Goal: Task Accomplishment & Management: Complete application form

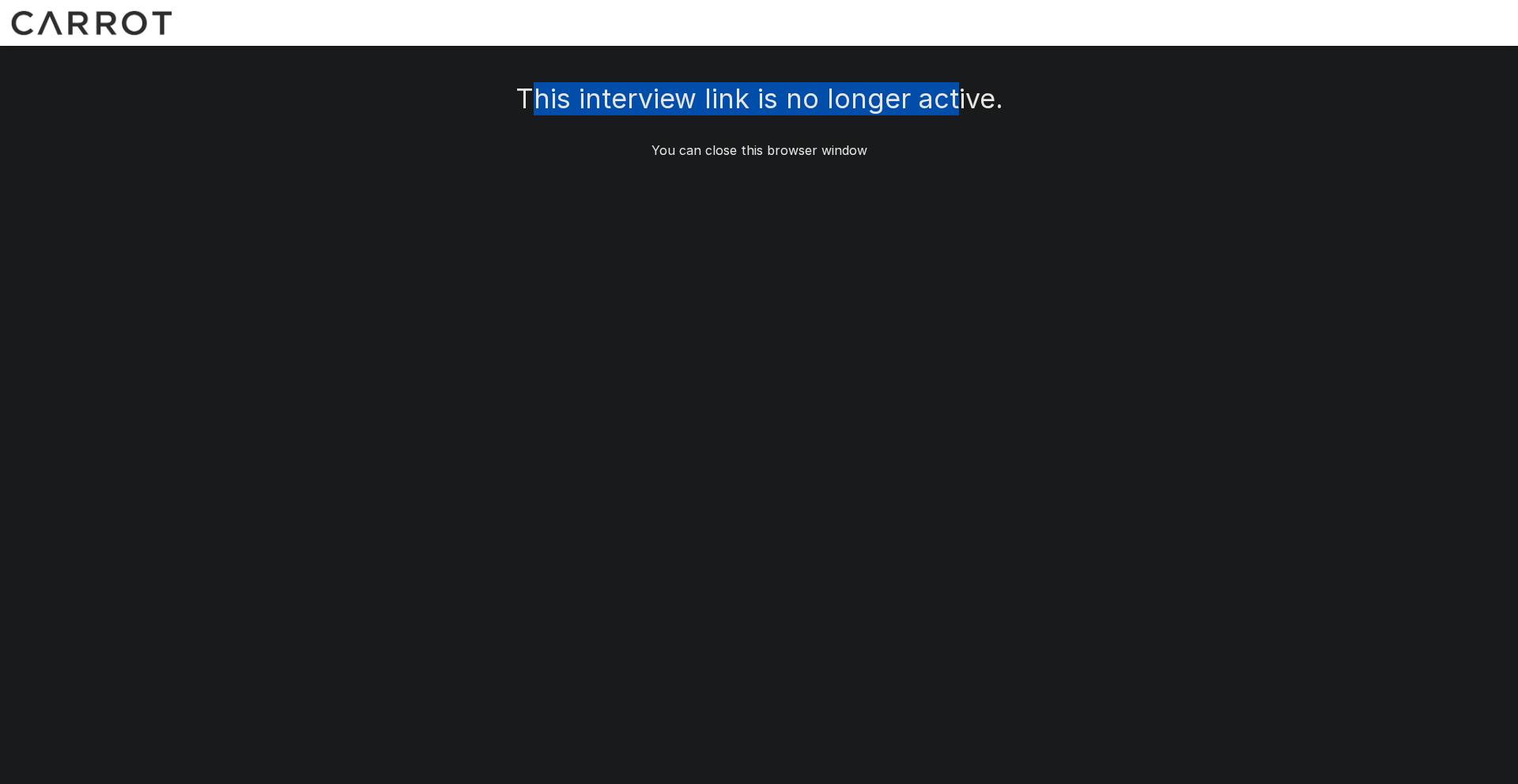
drag, startPoint x: 532, startPoint y: 96, endPoint x: 952, endPoint y: 83, distance: 420.2
click at [952, 83] on h4 "This interview link is no longer active." at bounding box center [759, 99] width 488 height 33
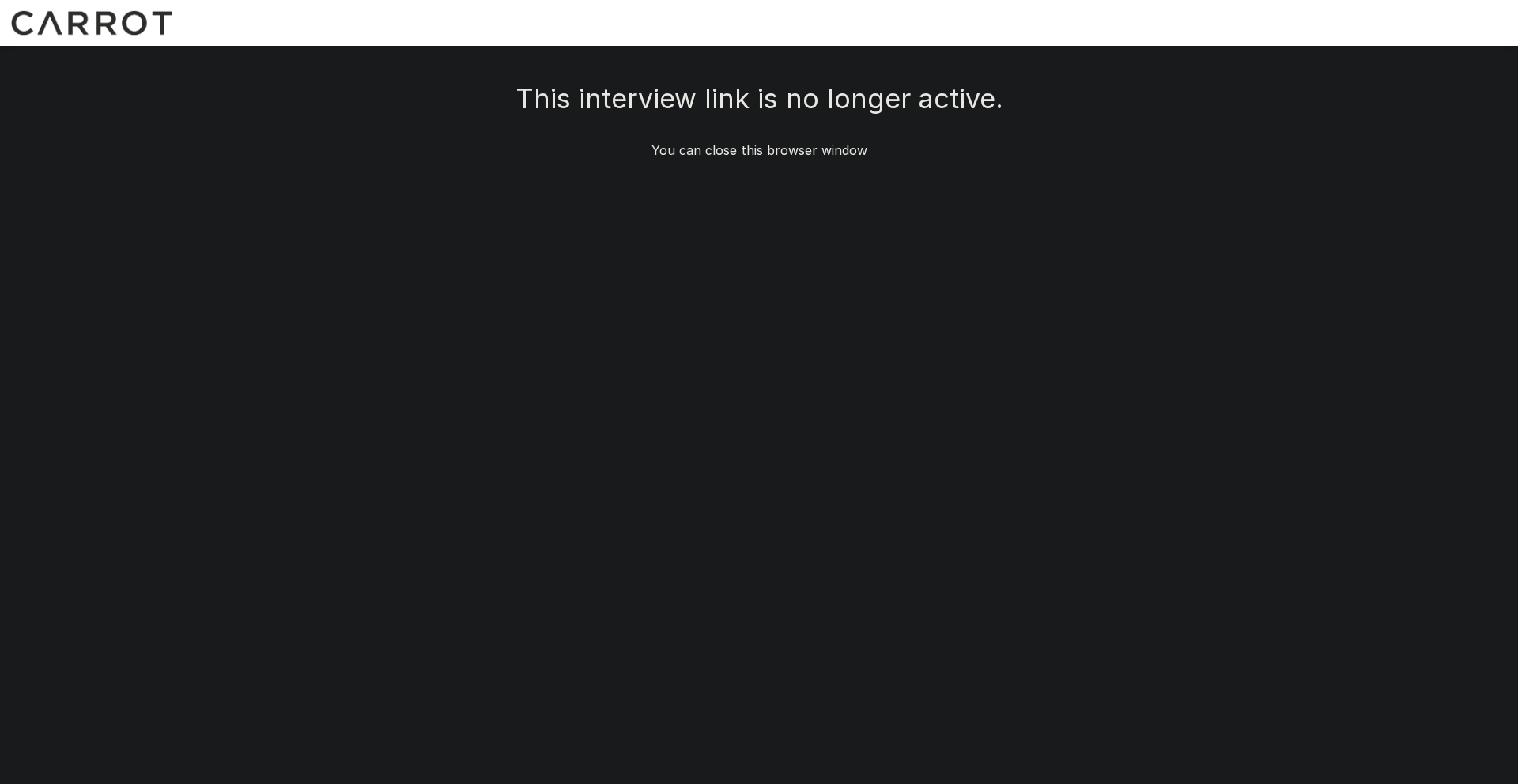
click at [612, 139] on div "This interview link is no longer active. You can close this browser window" at bounding box center [759, 121] width 911 height 77
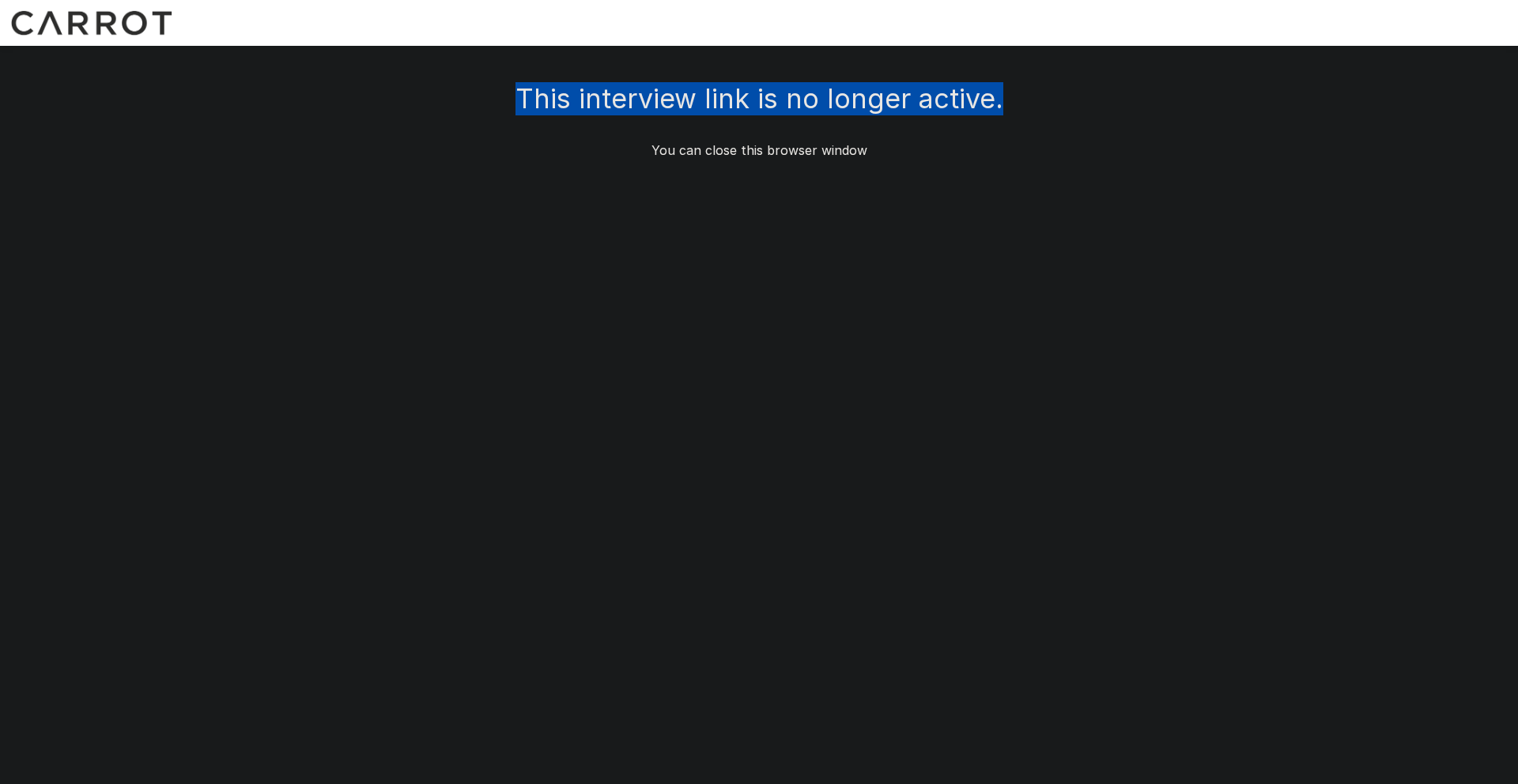
drag, startPoint x: 521, startPoint y: 94, endPoint x: 1016, endPoint y: 107, distance: 495.2
click at [1016, 107] on div "This interview link is no longer active. You can close this browser window" at bounding box center [759, 121] width 911 height 77
copy h4 "This interview link is no longer active."
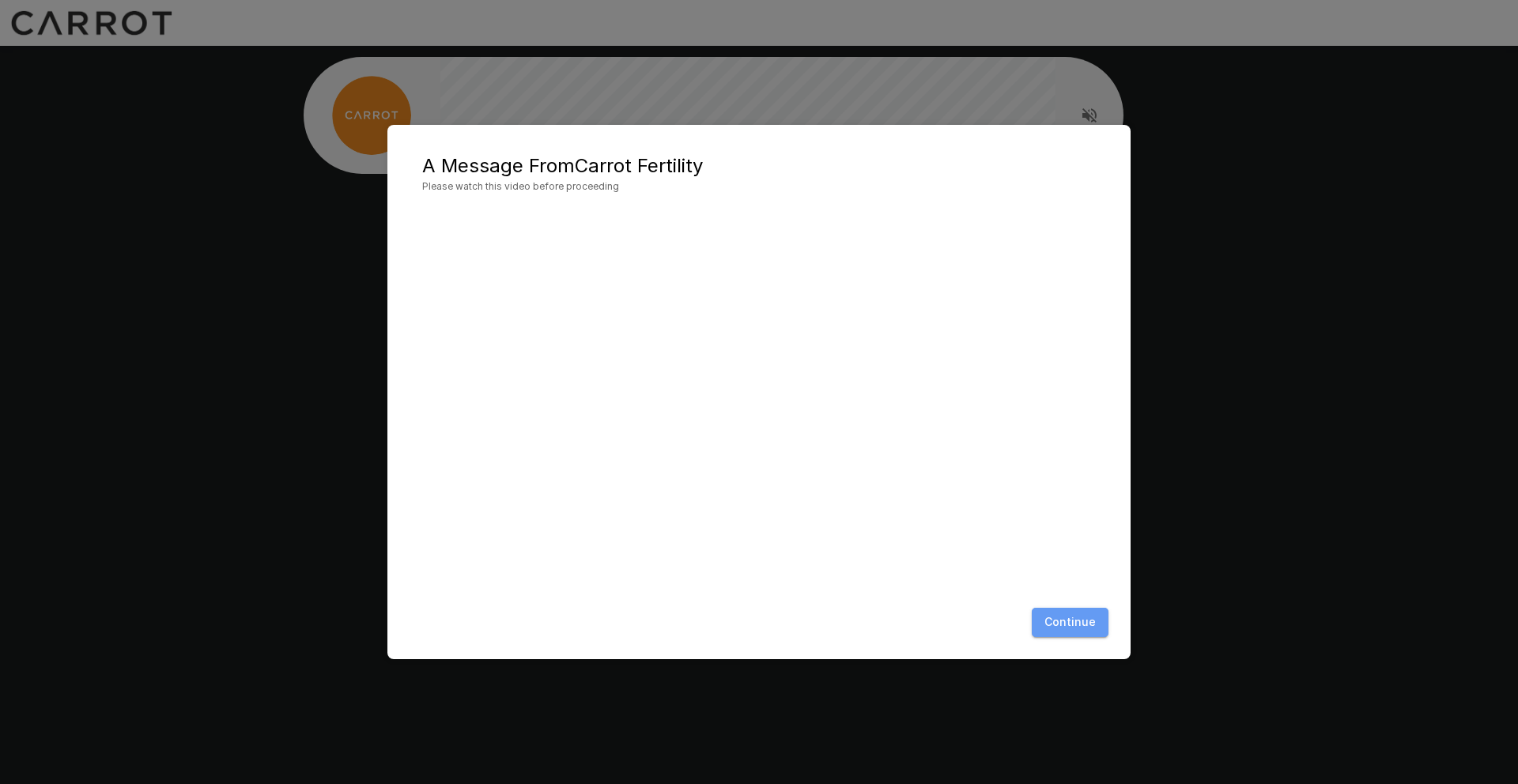
click at [1077, 626] on button "Continue" at bounding box center [1070, 622] width 76 height 29
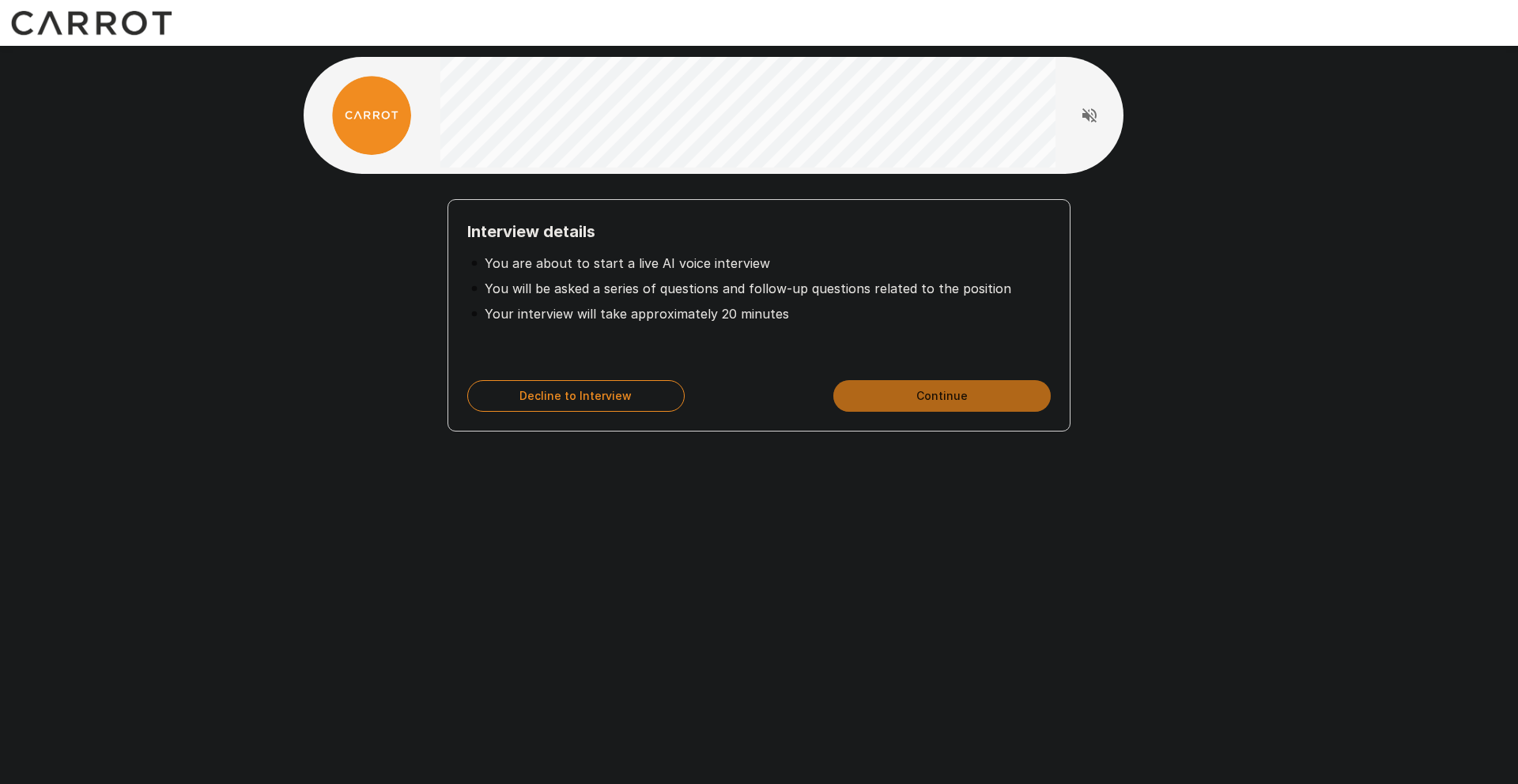
click at [962, 401] on button "Continue" at bounding box center [942, 396] width 218 height 32
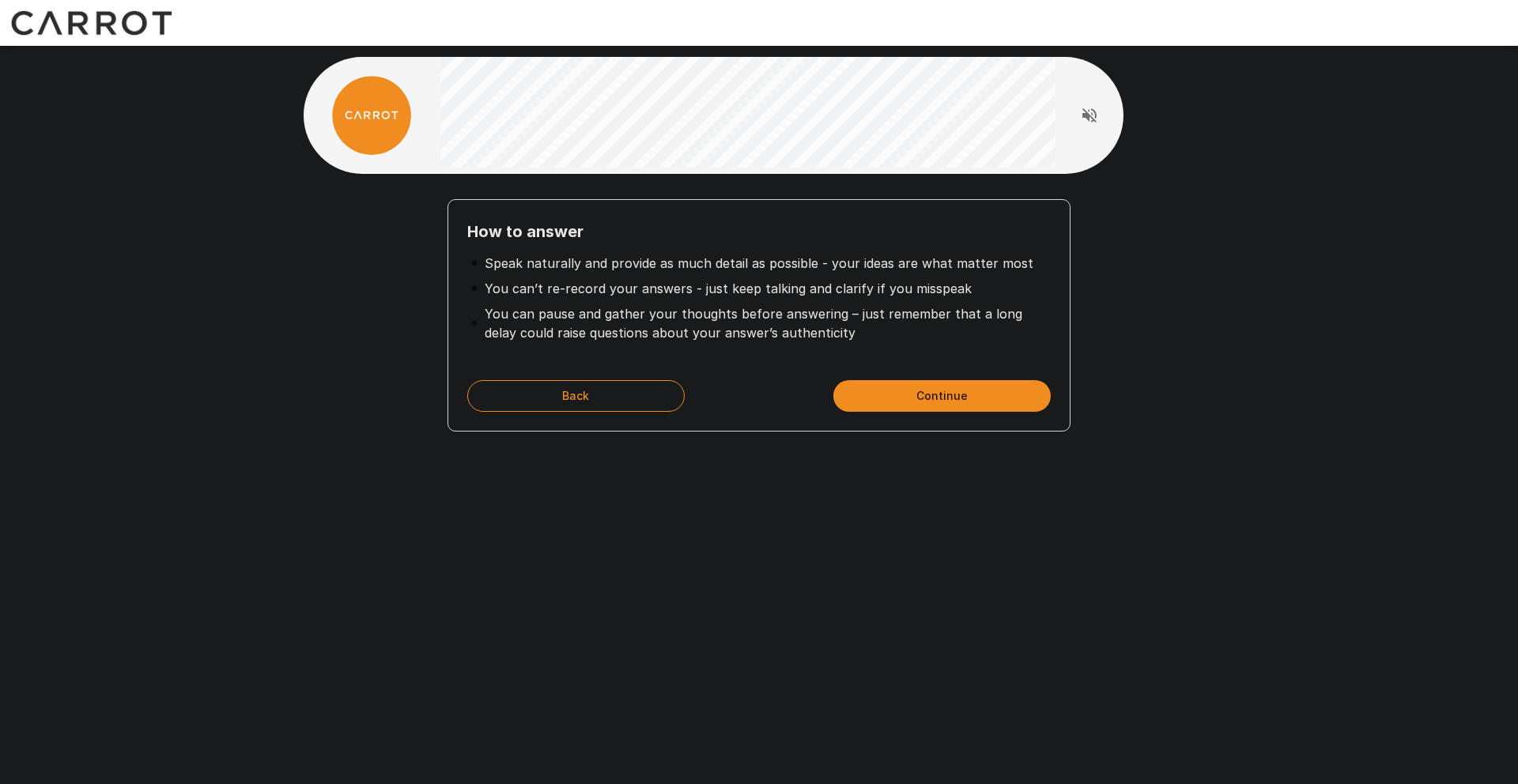
click at [962, 401] on button "Continue" at bounding box center [942, 396] width 218 height 32
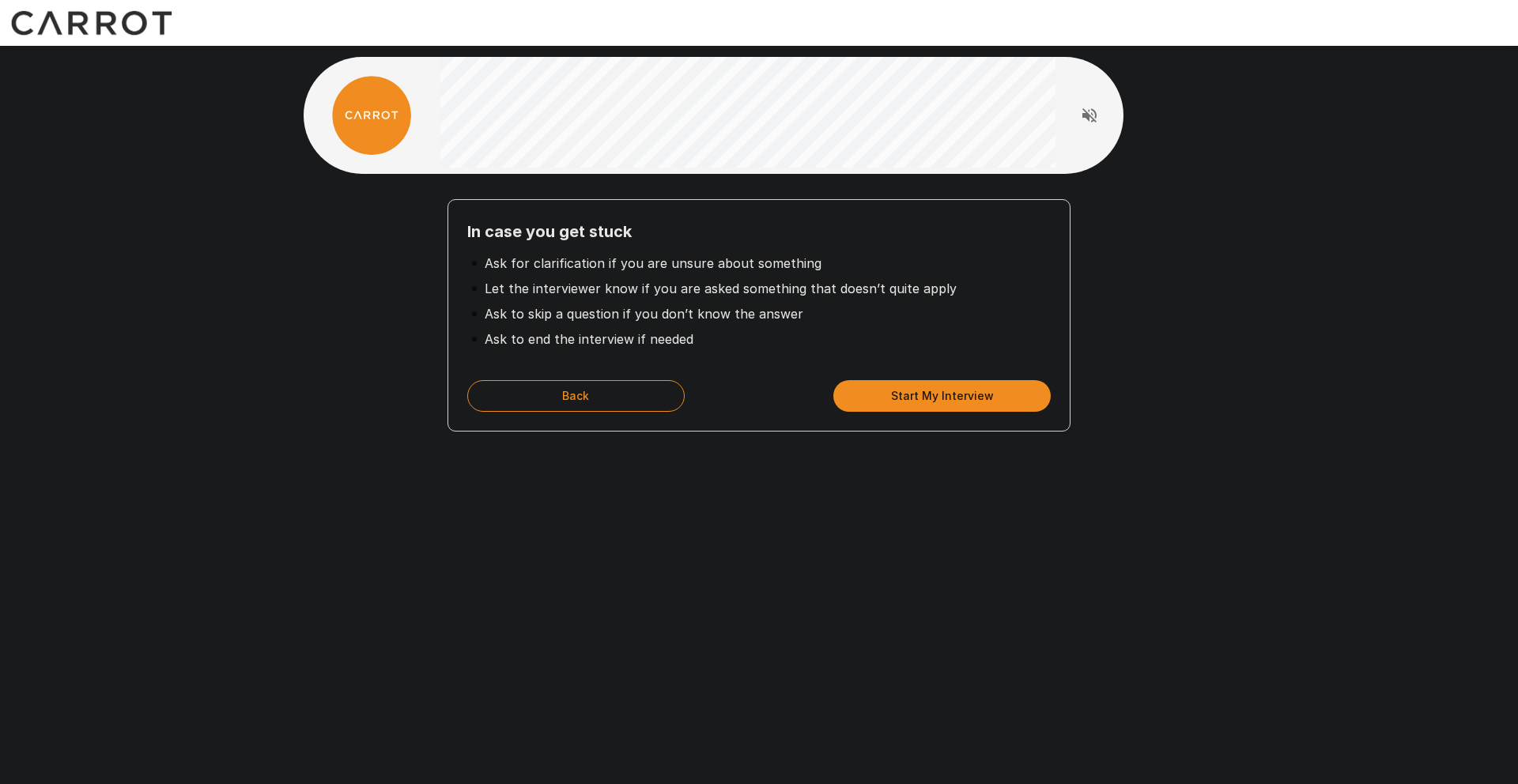
click at [962, 401] on button "Start My Interview" at bounding box center [942, 396] width 218 height 32
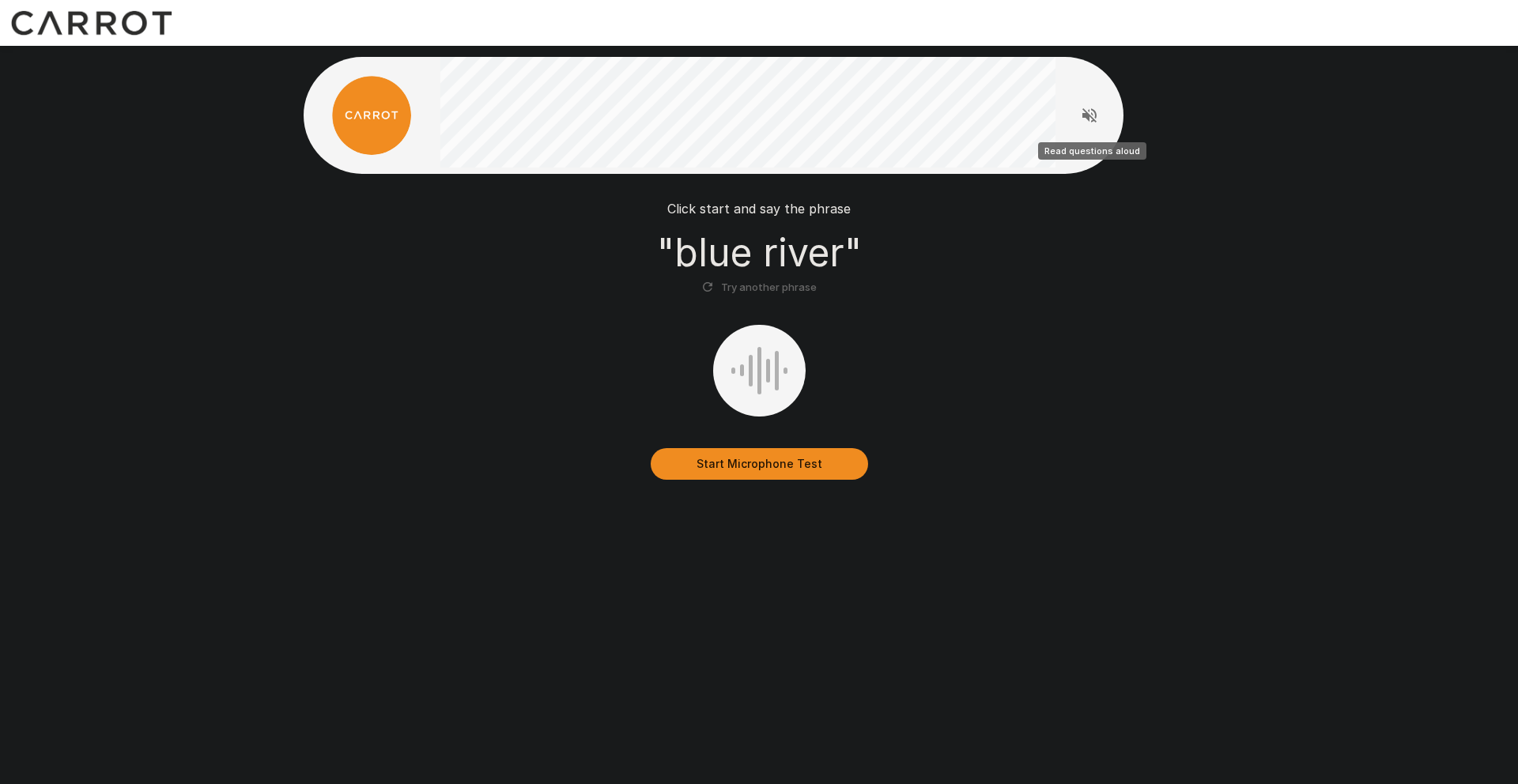
click at [1097, 117] on icon "Read questions aloud" at bounding box center [1089, 115] width 19 height 19
click at [783, 463] on button "Start Microphone Test" at bounding box center [759, 464] width 218 height 32
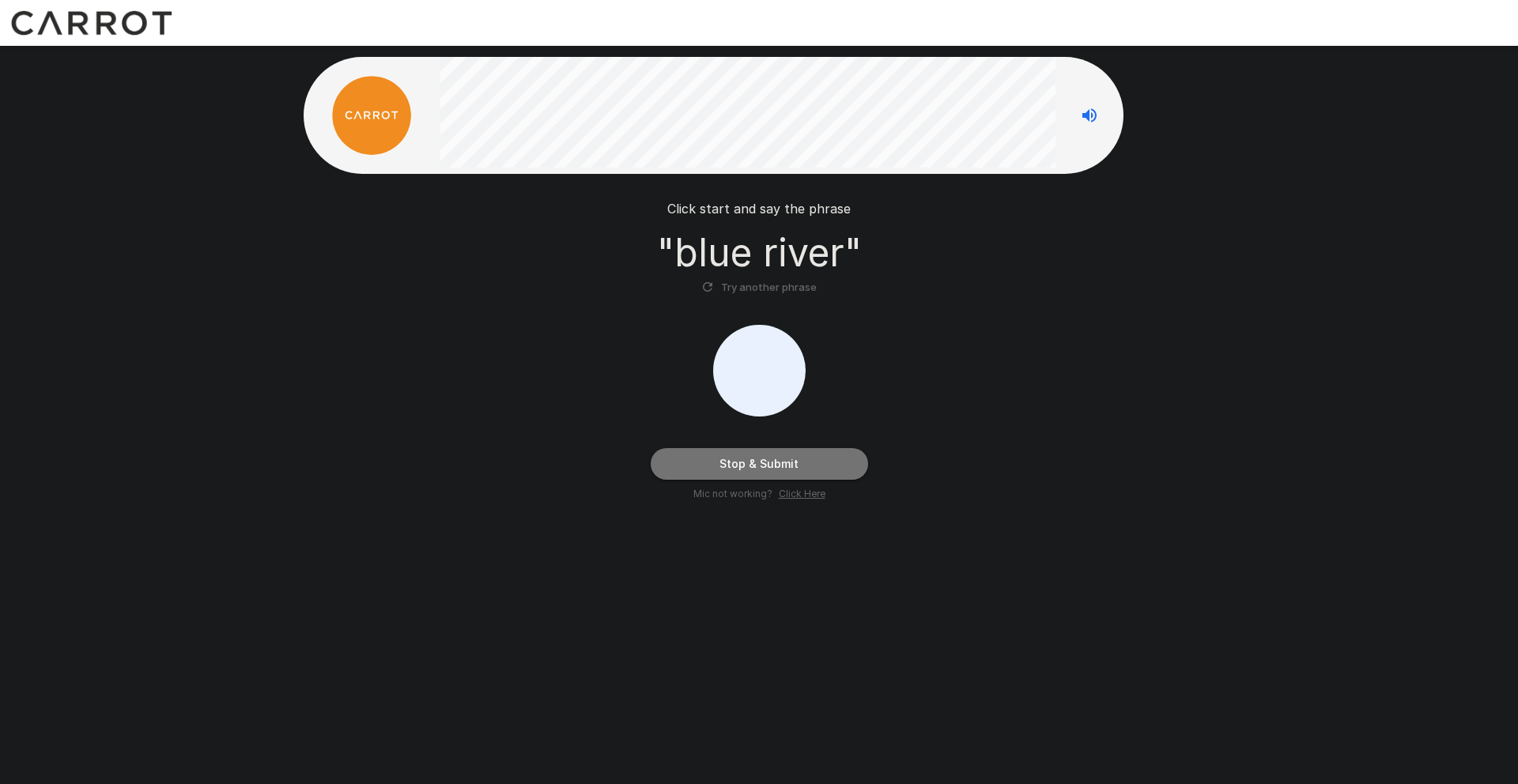
click at [783, 463] on button "Stop & Submit" at bounding box center [759, 464] width 218 height 32
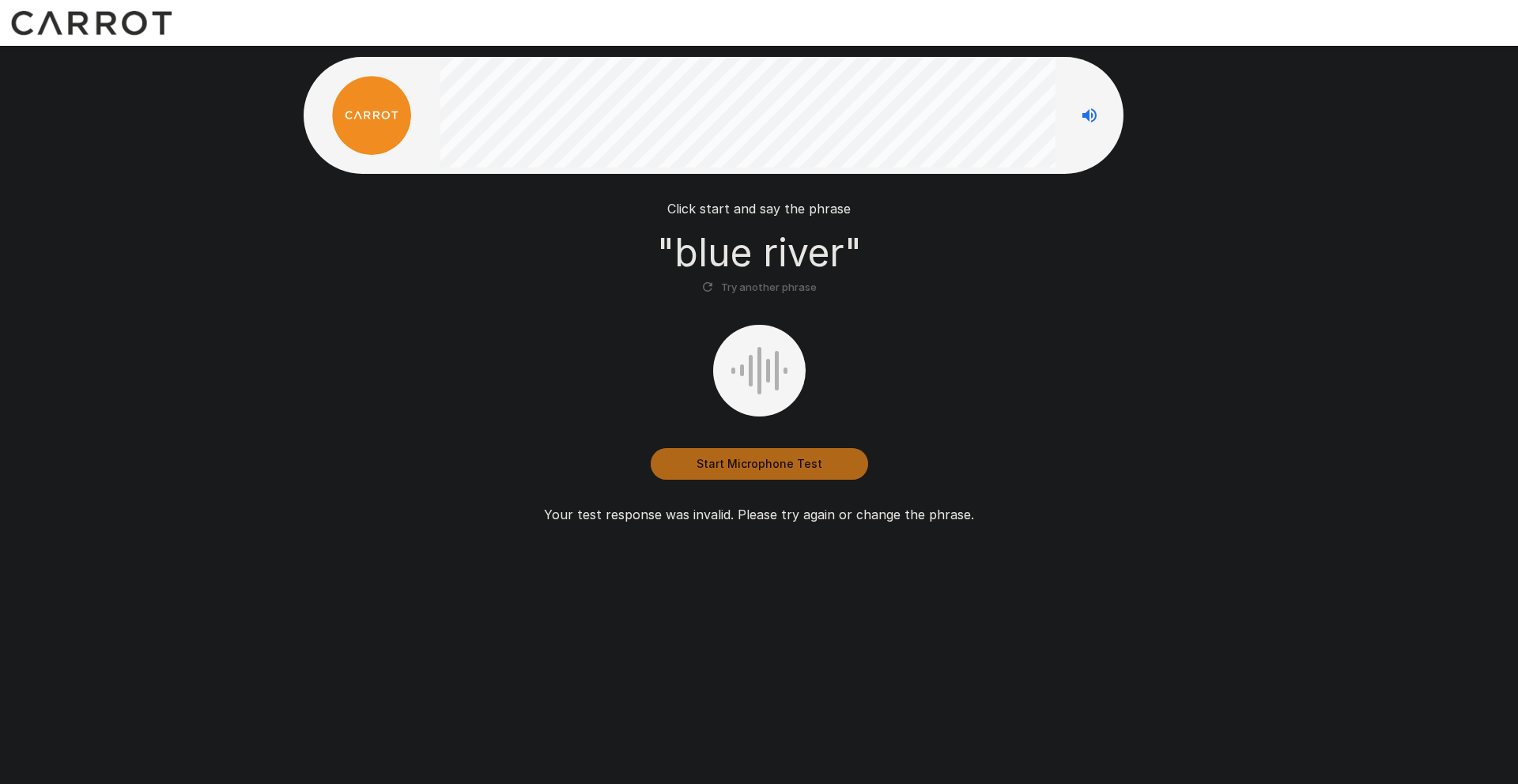
click at [771, 463] on button "Start Microphone Test" at bounding box center [759, 464] width 218 height 32
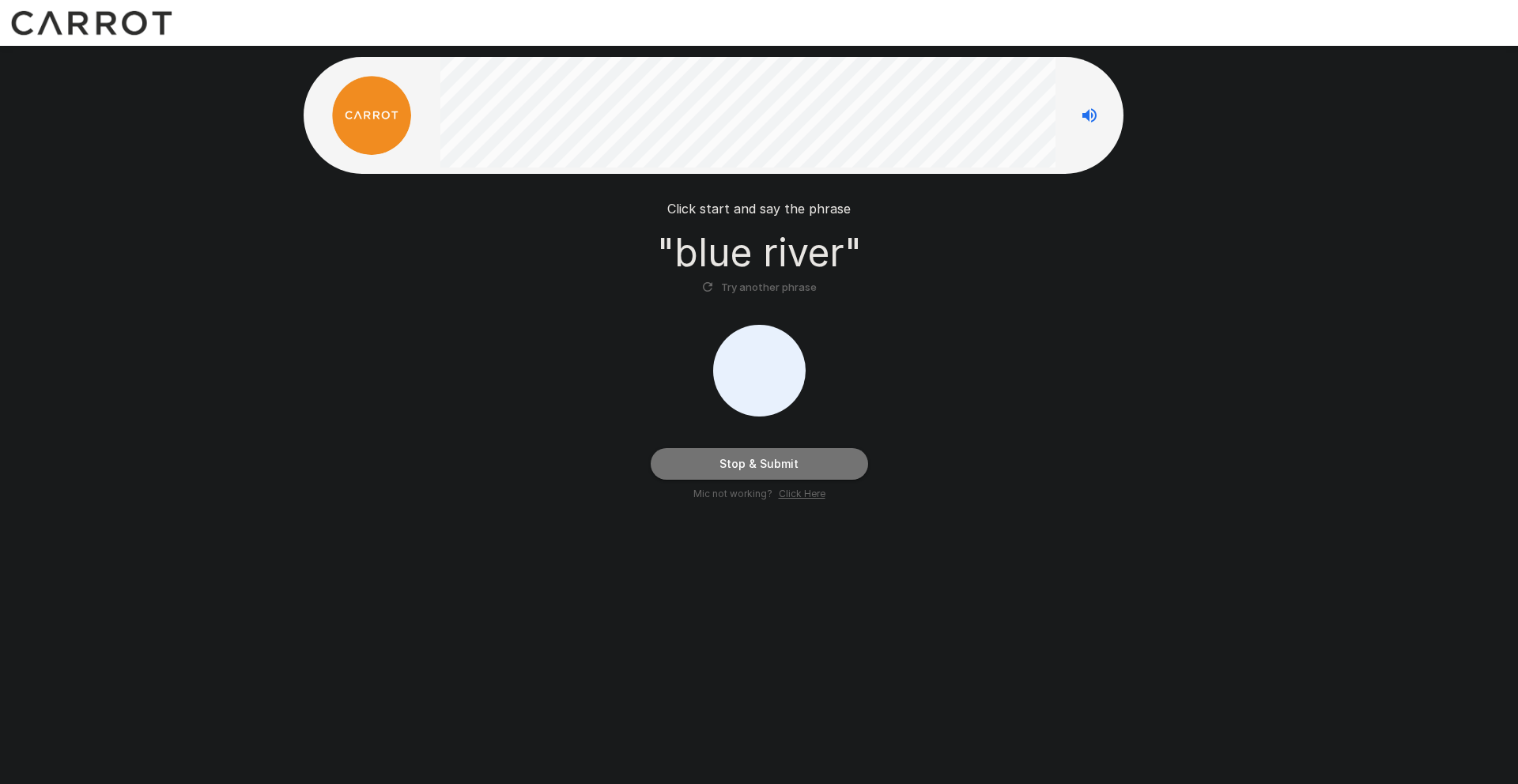
click at [787, 465] on button "Stop & Submit" at bounding box center [759, 464] width 218 height 32
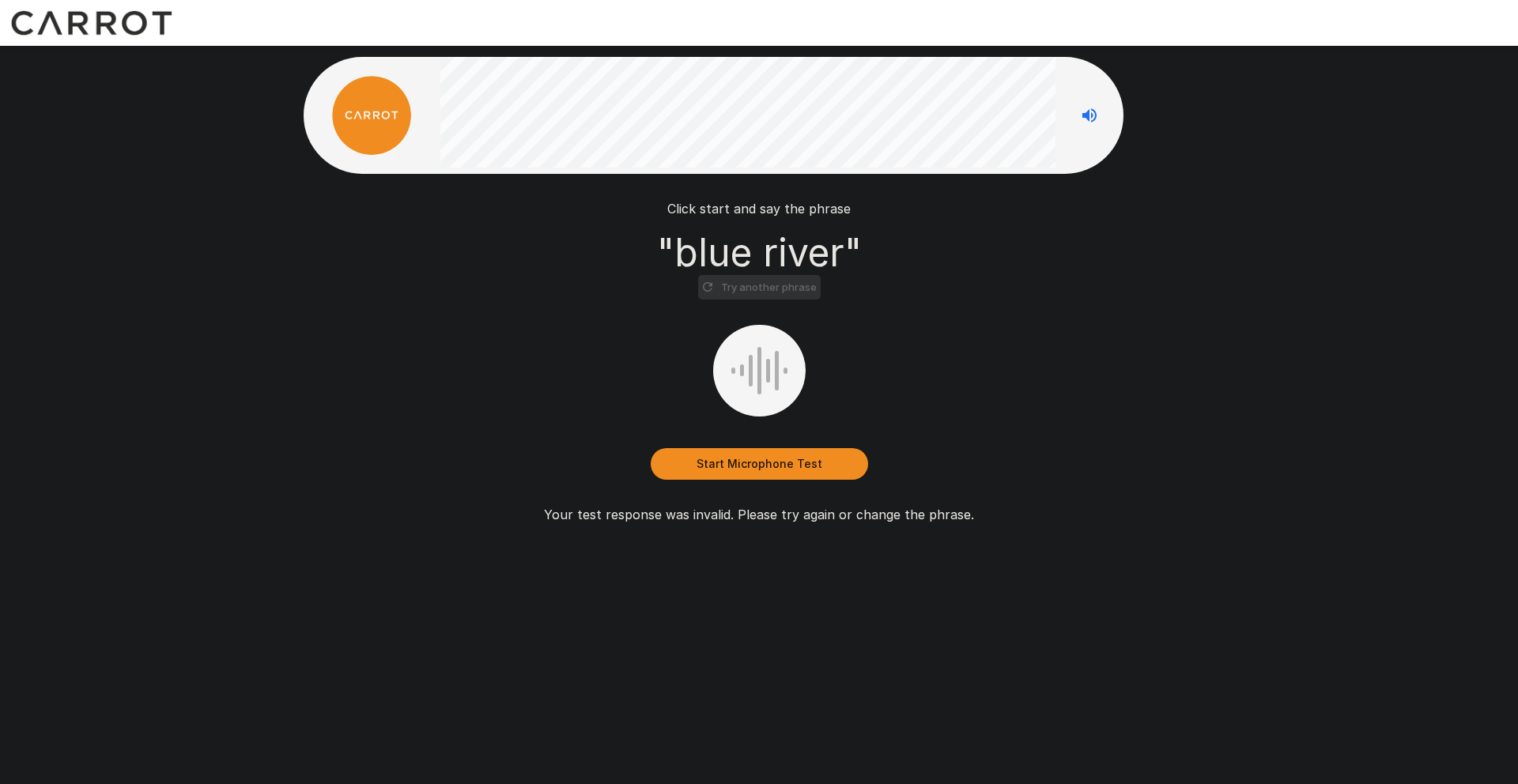
click at [778, 285] on button "Try another phrase" at bounding box center [759, 288] width 123 height 25
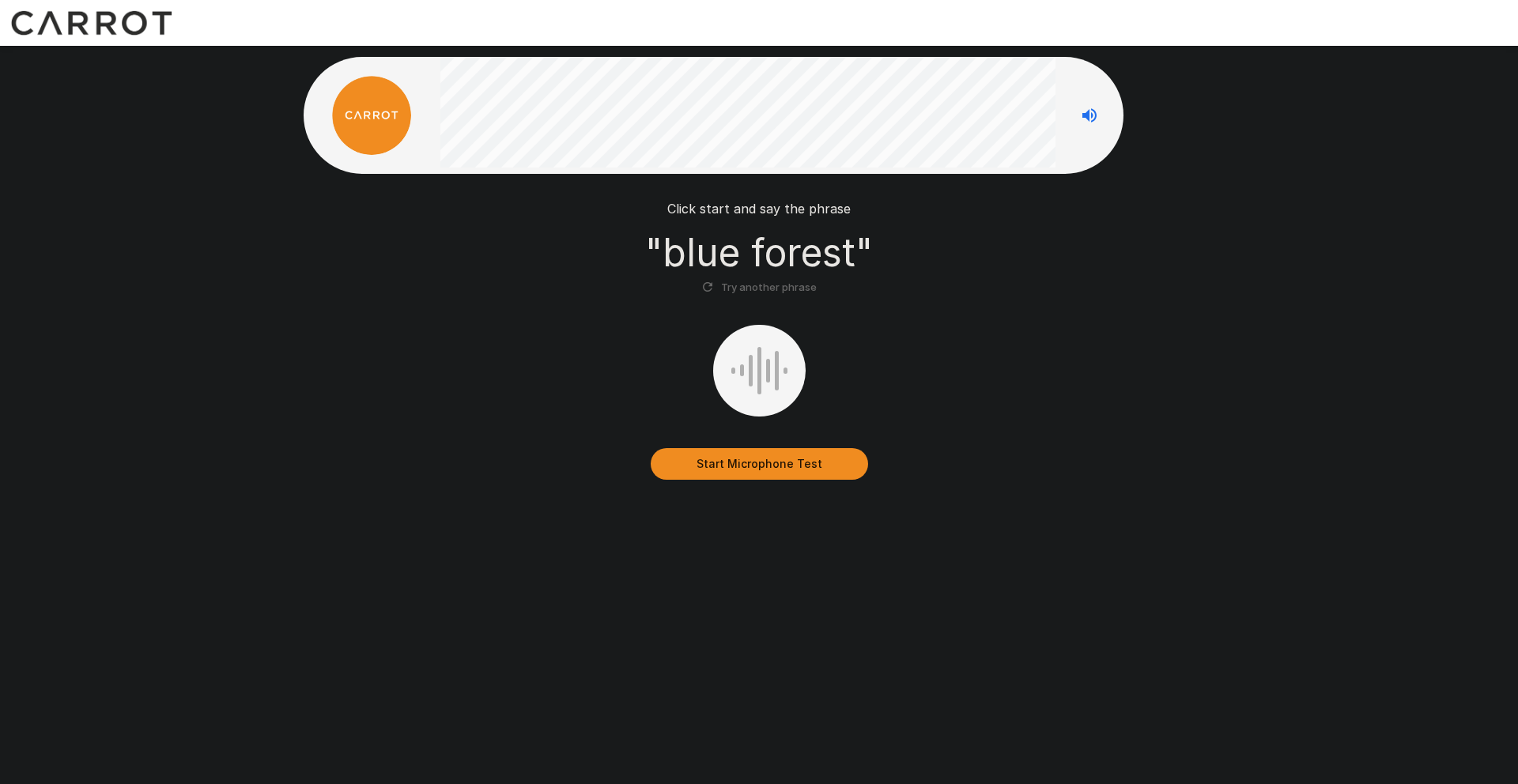
click at [789, 468] on button "Start Microphone Test" at bounding box center [759, 464] width 218 height 32
click at [789, 468] on button "Stop & Submit" at bounding box center [759, 464] width 218 height 32
click at [789, 288] on button "Try another phrase" at bounding box center [759, 288] width 123 height 25
click at [766, 464] on button "Start Microphone Test" at bounding box center [759, 464] width 218 height 32
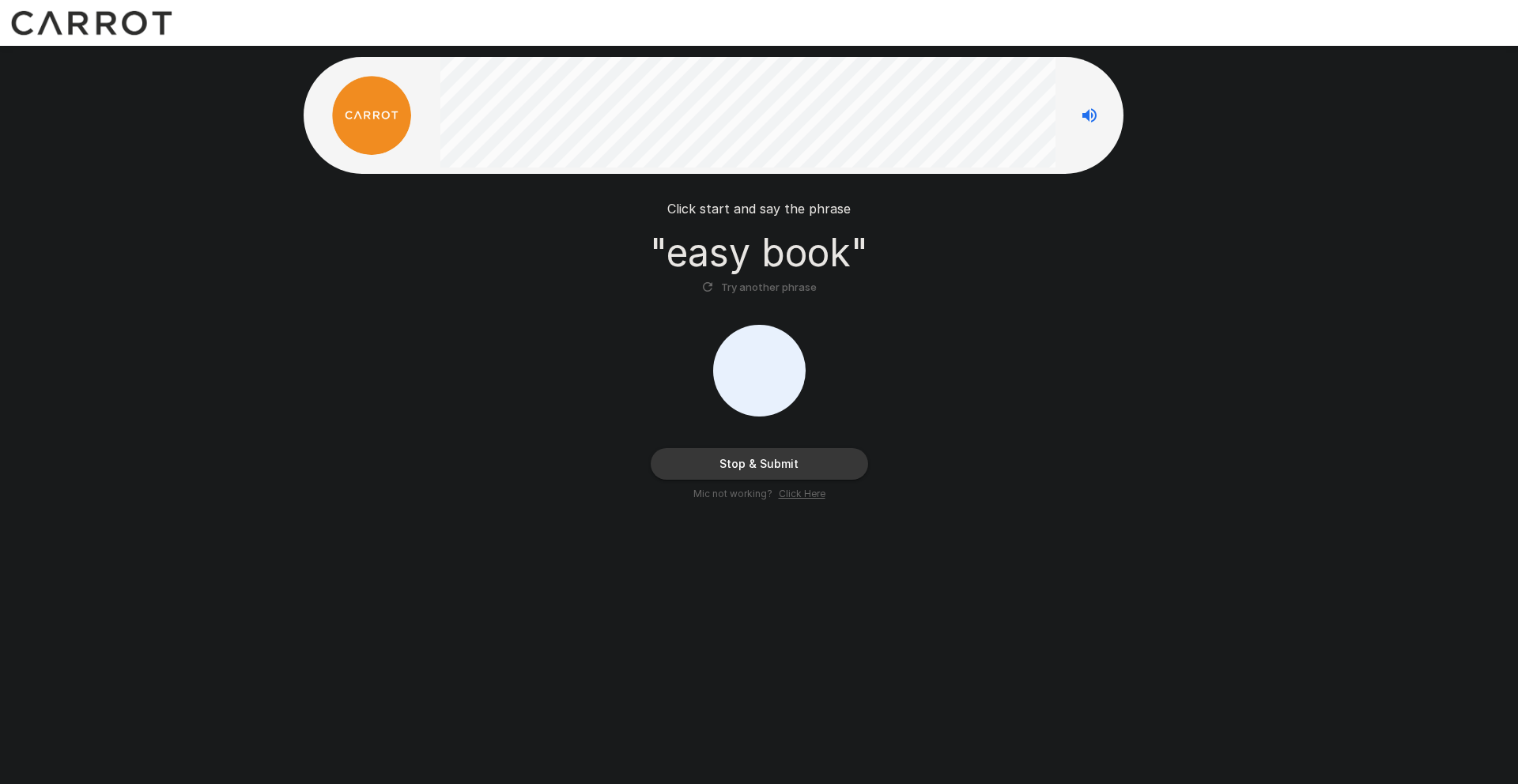
click at [799, 457] on button "Stop & Submit" at bounding box center [759, 464] width 218 height 32
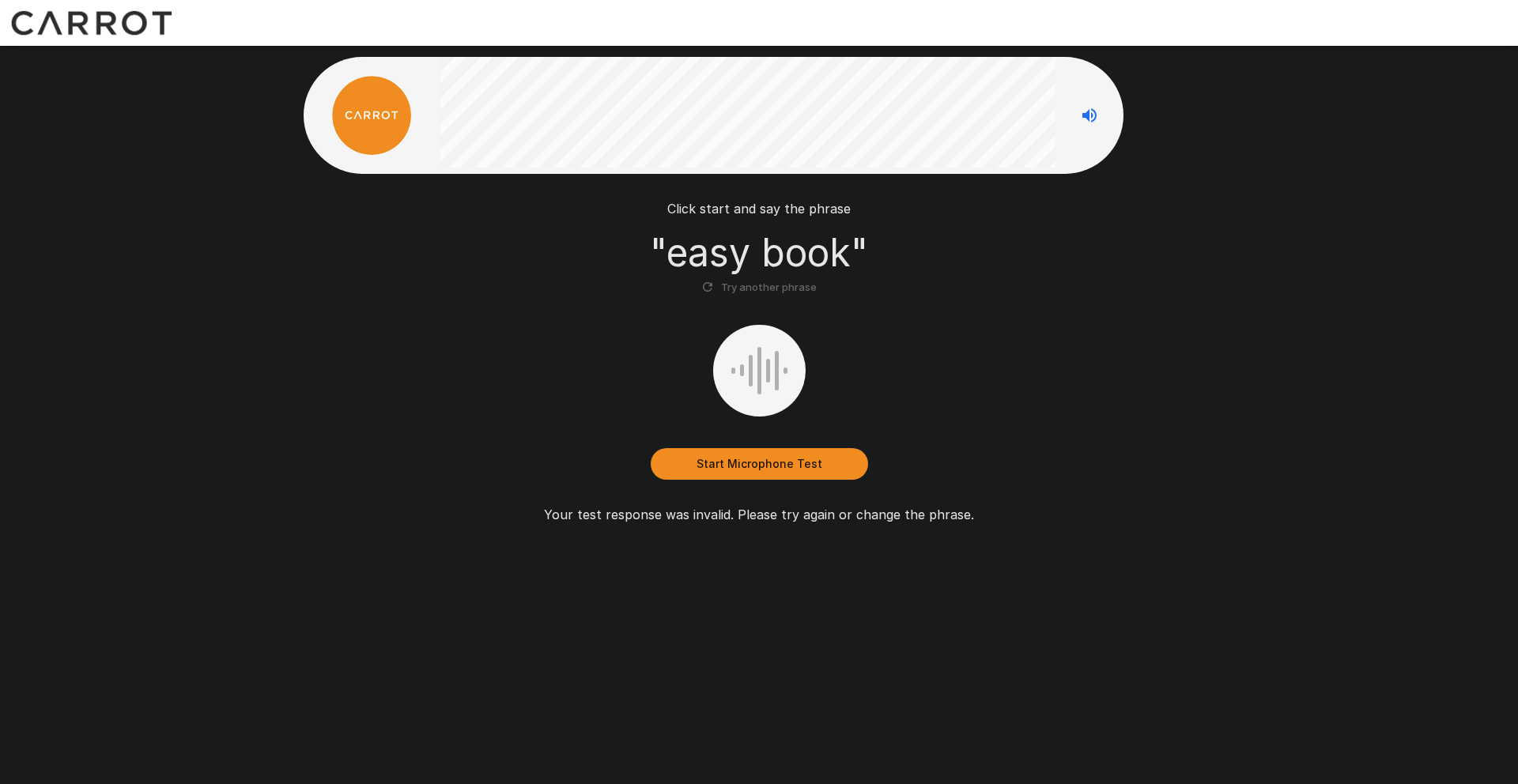
click at [762, 288] on button "Try another phrase" at bounding box center [759, 288] width 123 height 25
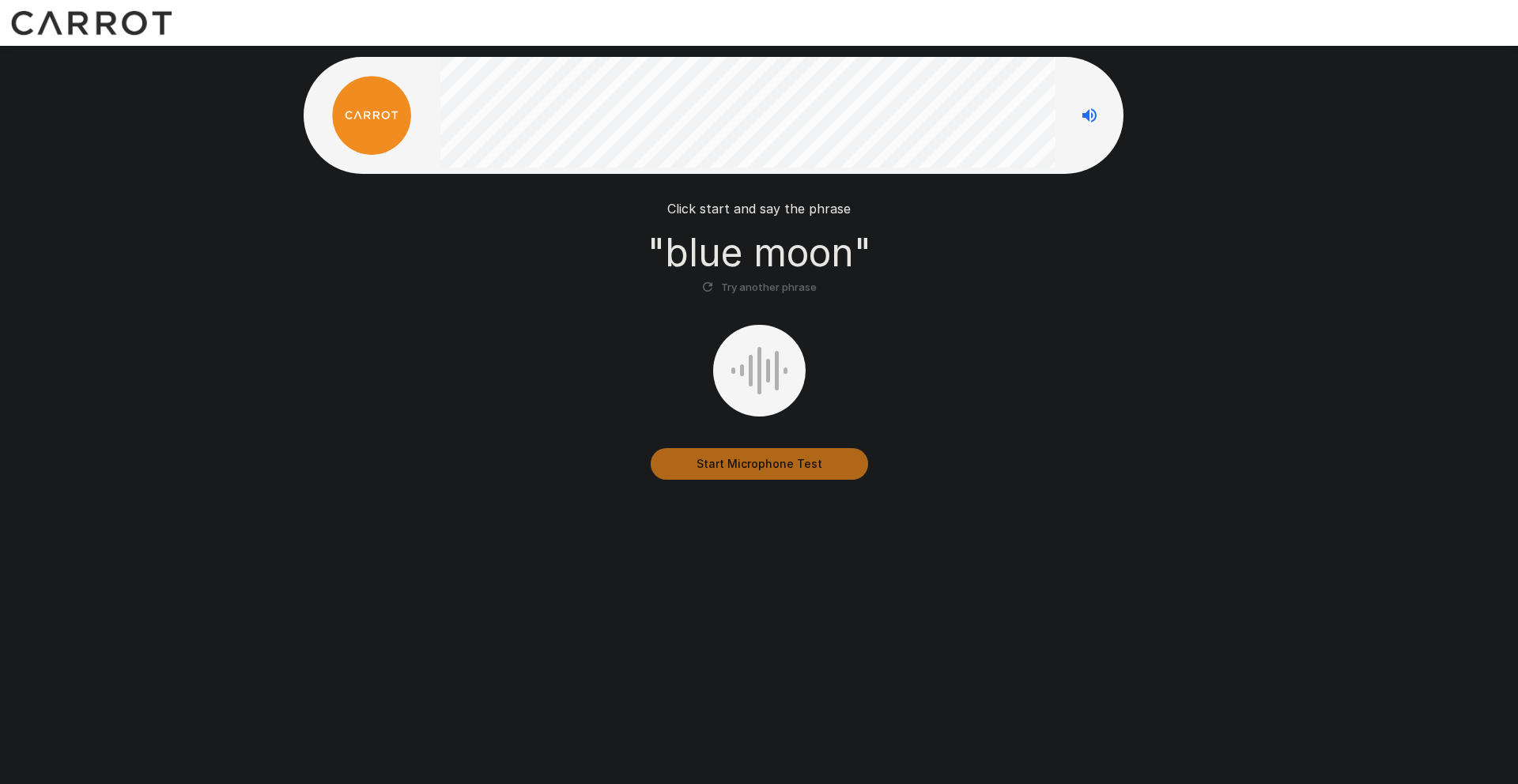
click at [775, 455] on button "Start Microphone Test" at bounding box center [759, 464] width 218 height 32
click at [775, 455] on button "Stop & Submit" at bounding box center [759, 464] width 218 height 32
